Goal: Information Seeking & Learning: Learn about a topic

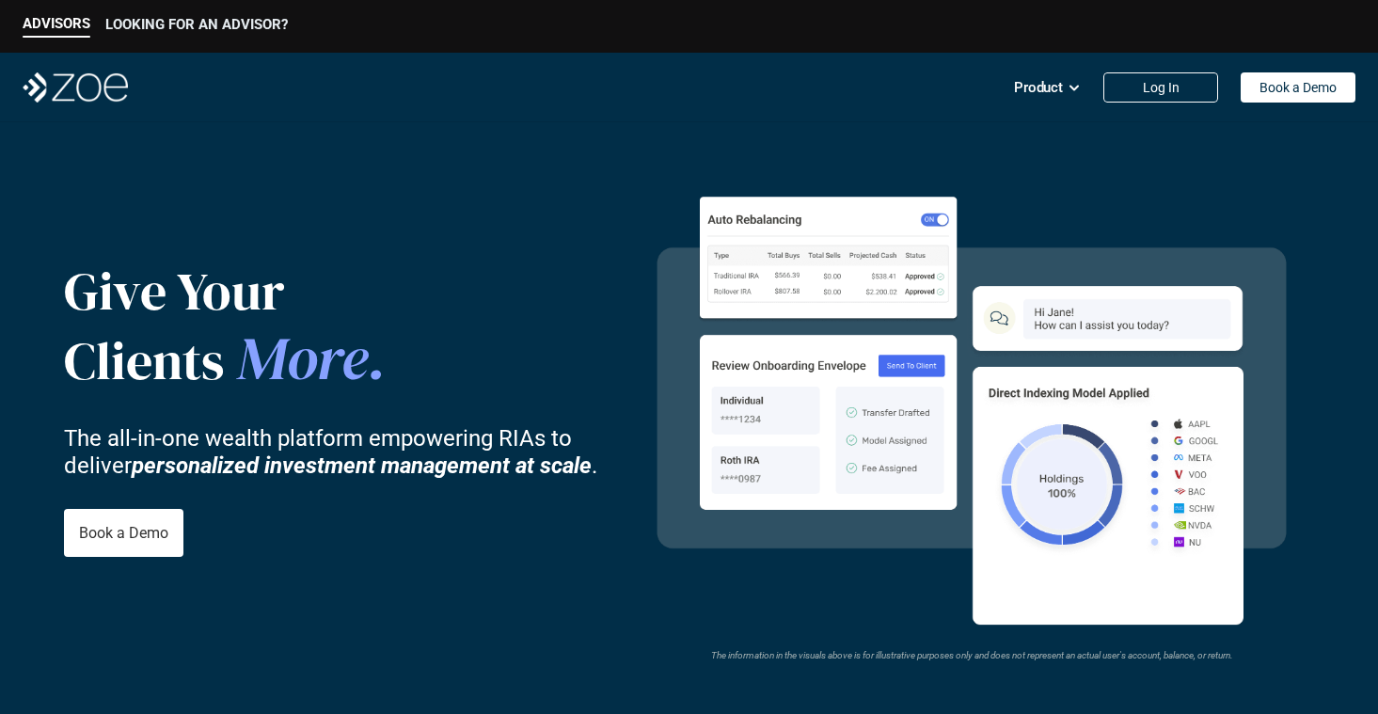
click at [161, 20] on p "LOOKING FOR AN ADVISOR?" at bounding box center [196, 24] width 182 height 17
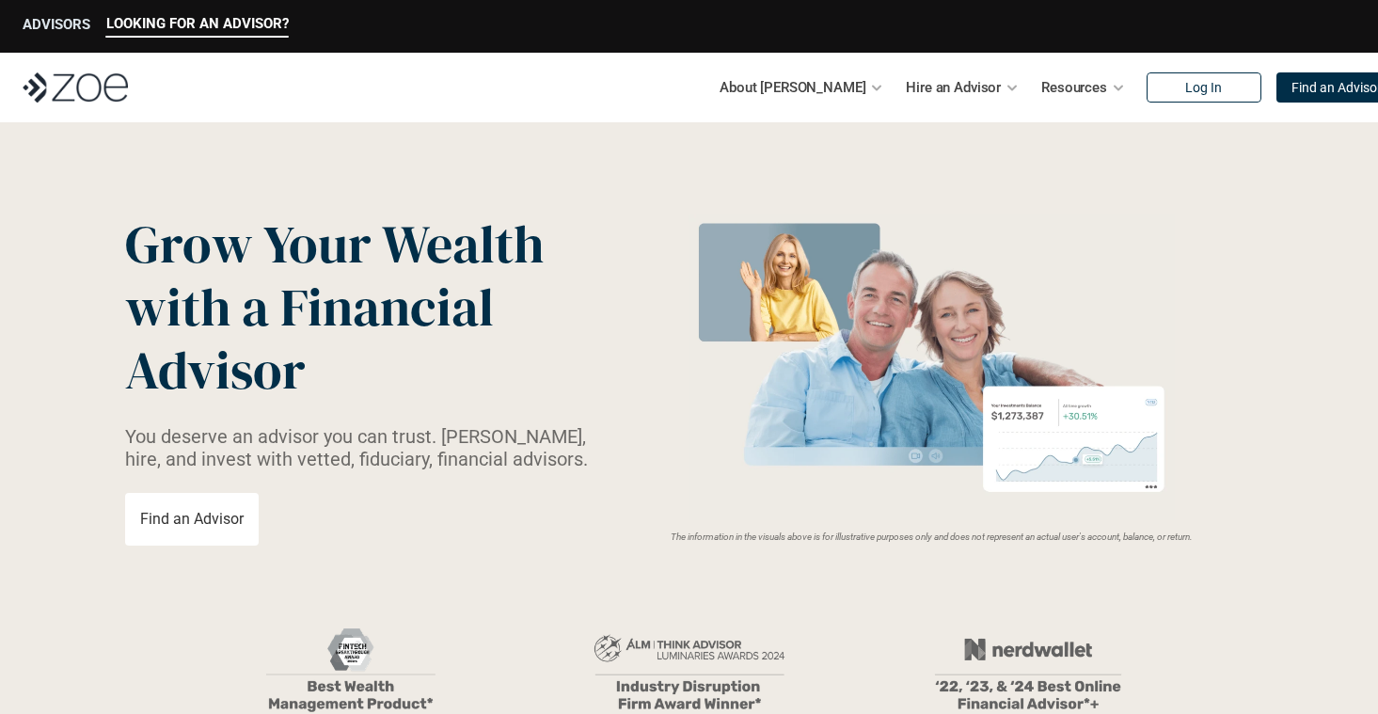
click at [71, 30] on p "ADVISORS" at bounding box center [57, 24] width 68 height 17
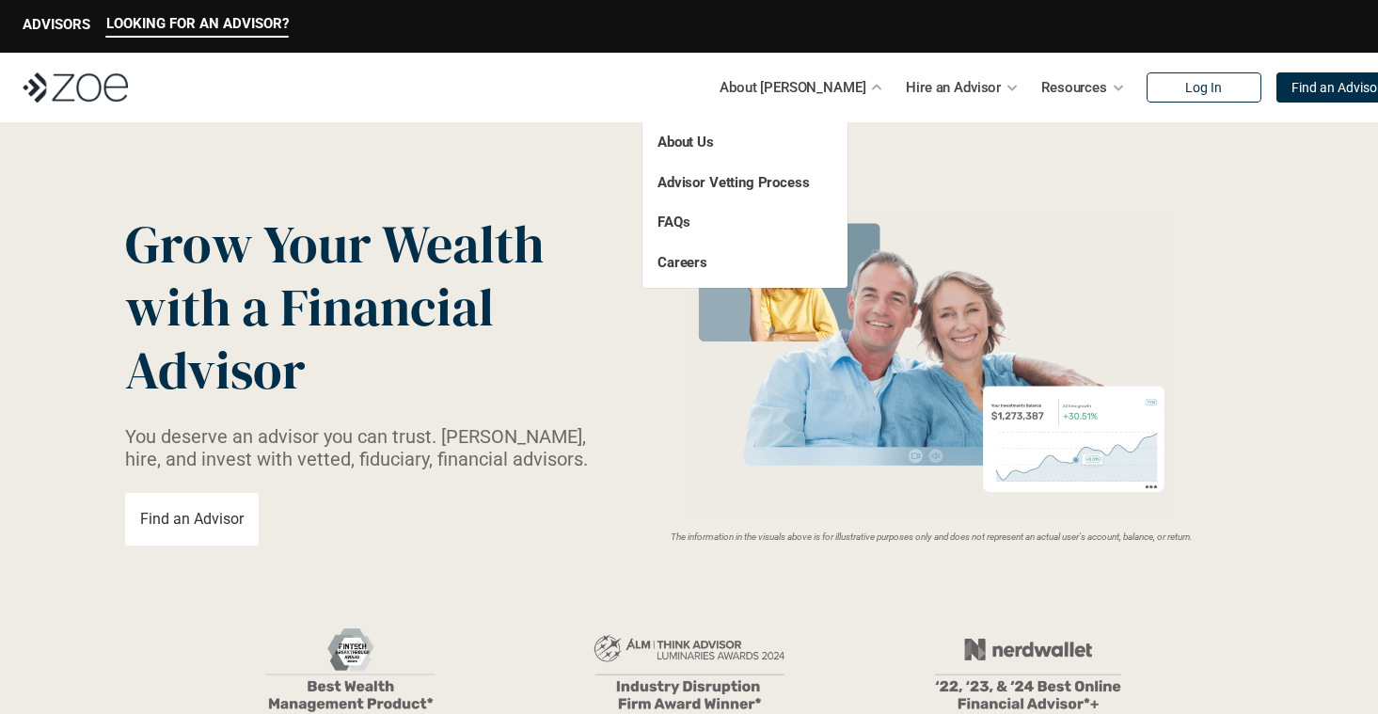
click at [772, 134] on div "About Us Advisor Vetting Process FAQs Careers" at bounding box center [744, 202] width 205 height 171
click at [691, 134] on link "About Us" at bounding box center [685, 142] width 56 height 17
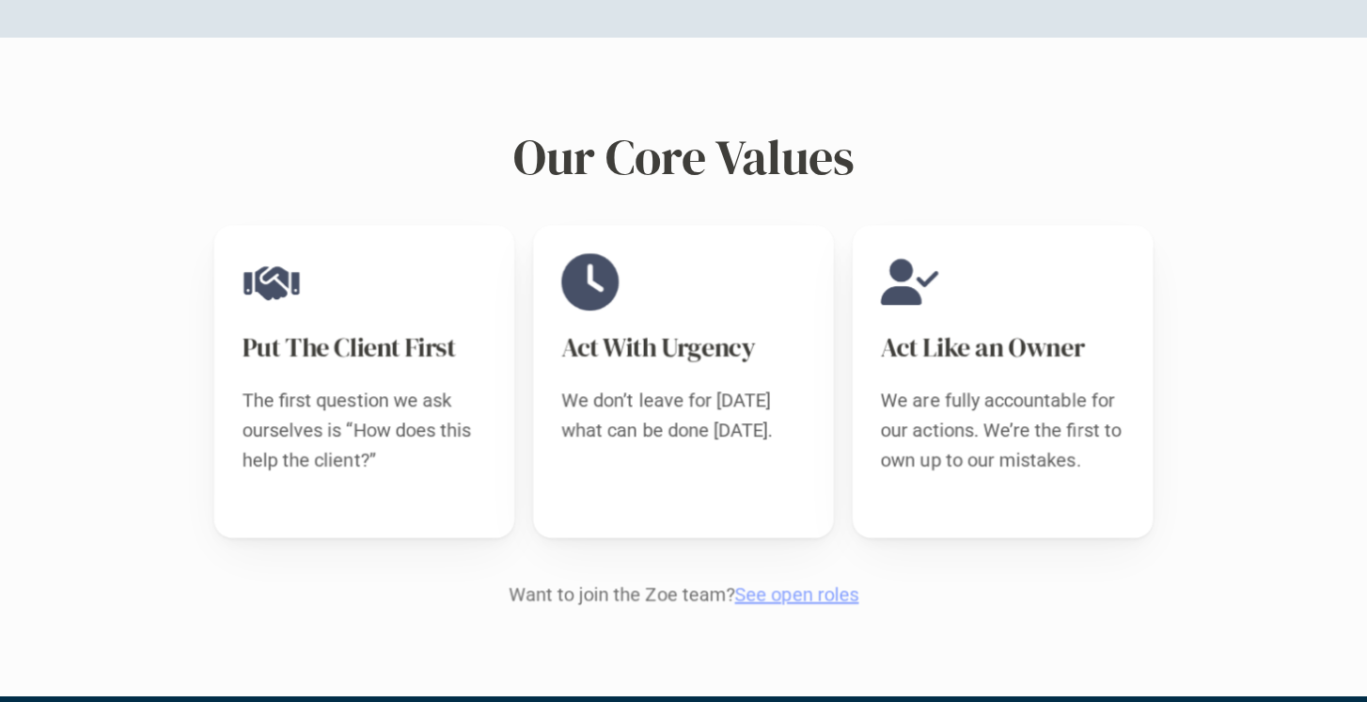
scroll to position [1762, 0]
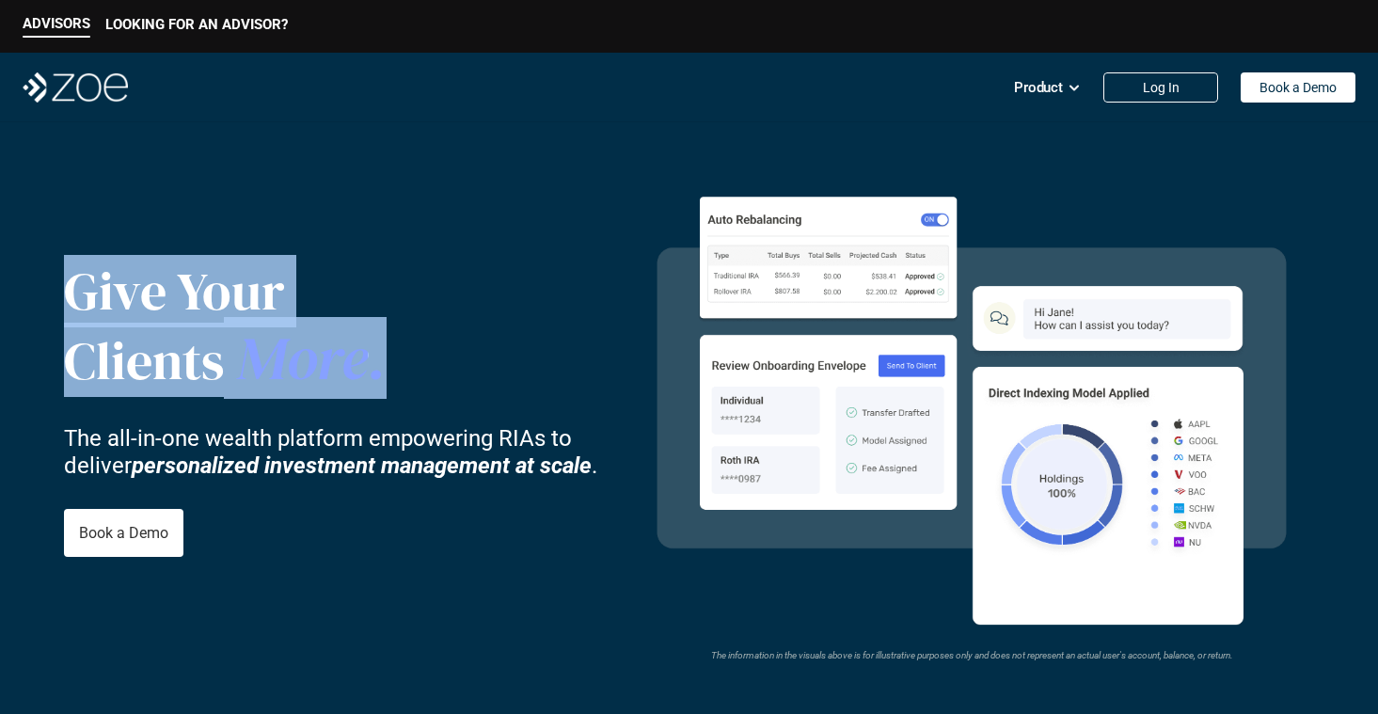
drag, startPoint x: 321, startPoint y: 371, endPoint x: 80, endPoint y: 290, distance: 254.0
click at [80, 290] on div "Give Your Clients More ." at bounding box center [281, 327] width 434 height 135
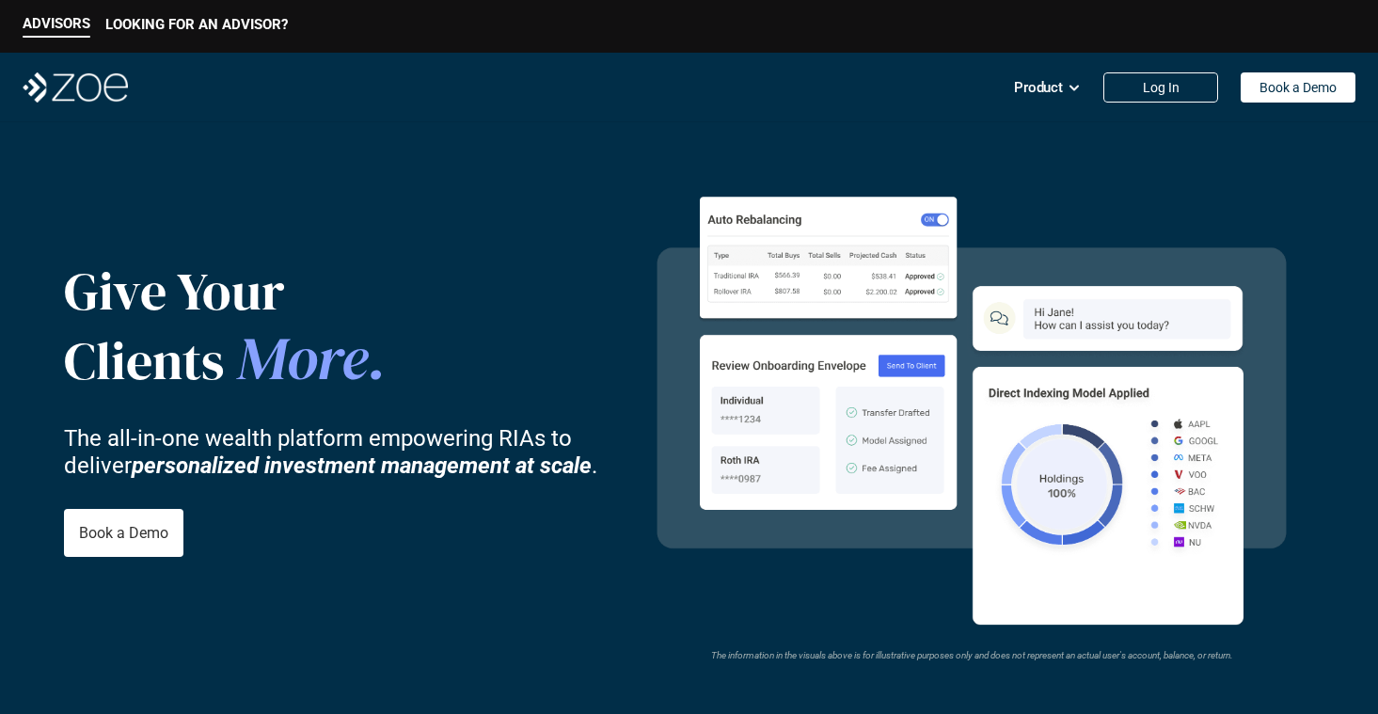
click at [347, 233] on div "Give Your Clients More . The all-in-one wealth platform empowering RIAs to deli…" at bounding box center [346, 407] width 564 height 481
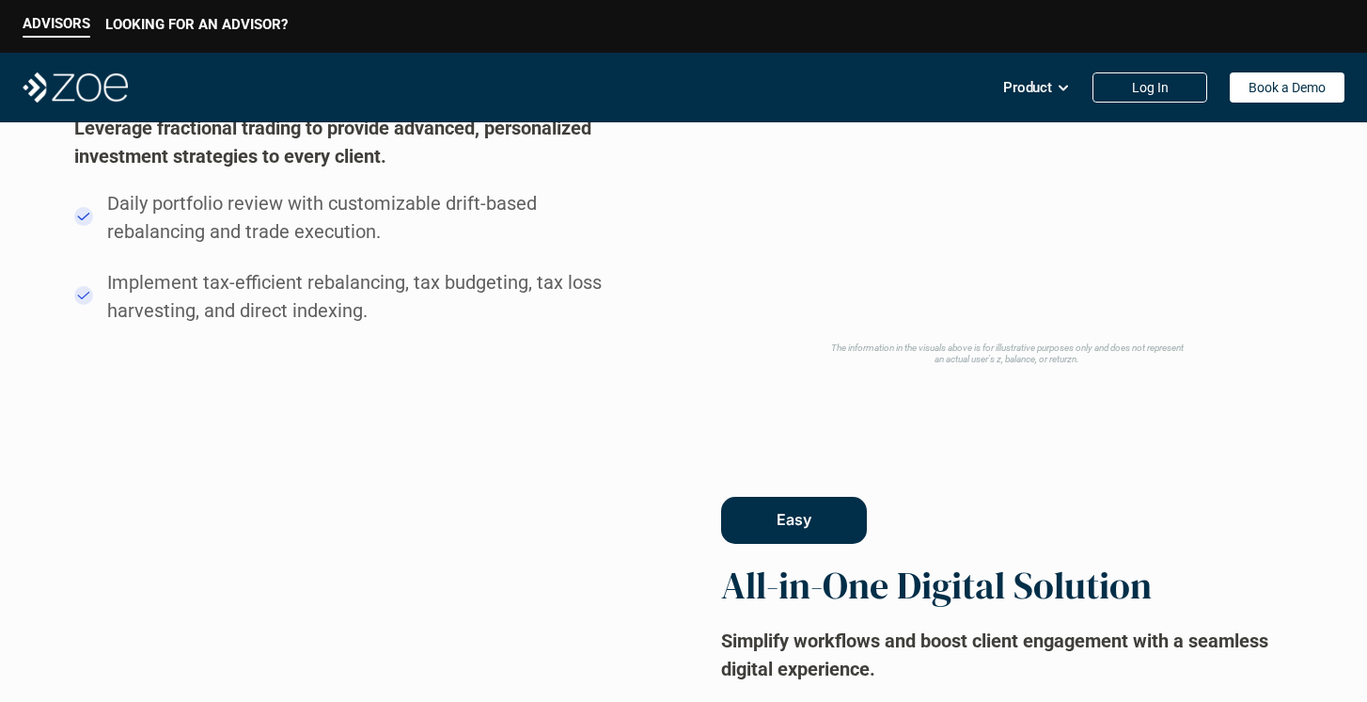
scroll to position [1360, 0]
